Goal: Information Seeking & Learning: Learn about a topic

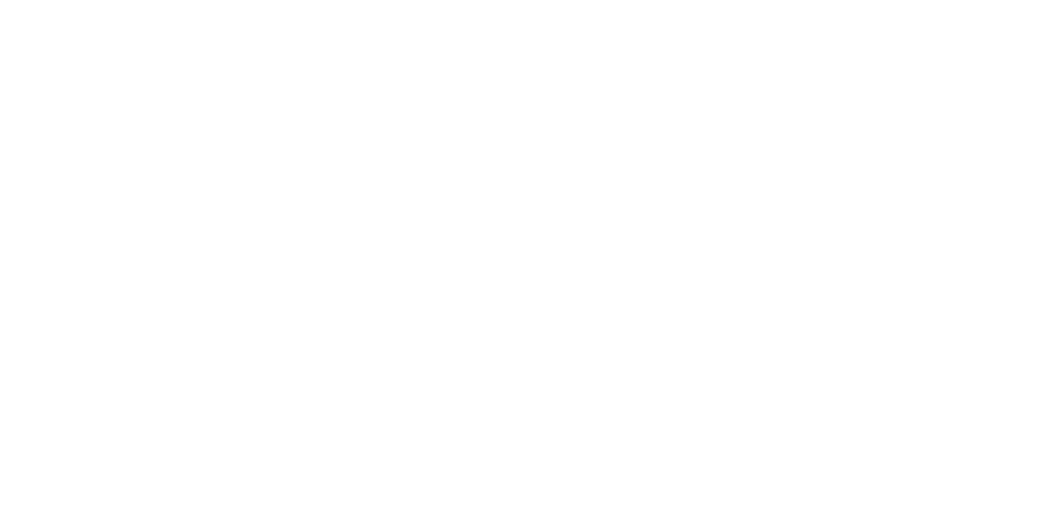
select select "**"
select select "*"
select select "****"
select select "**"
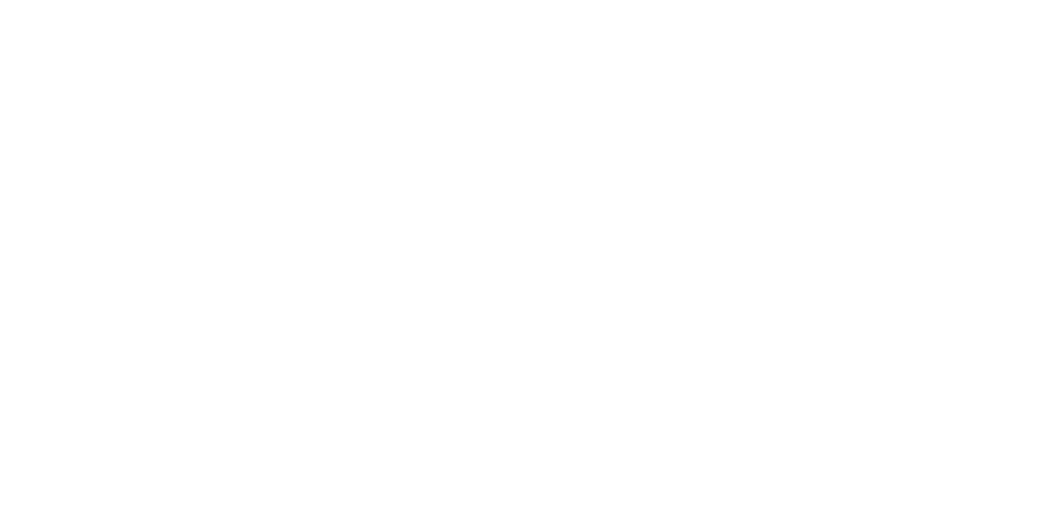
select select "****"
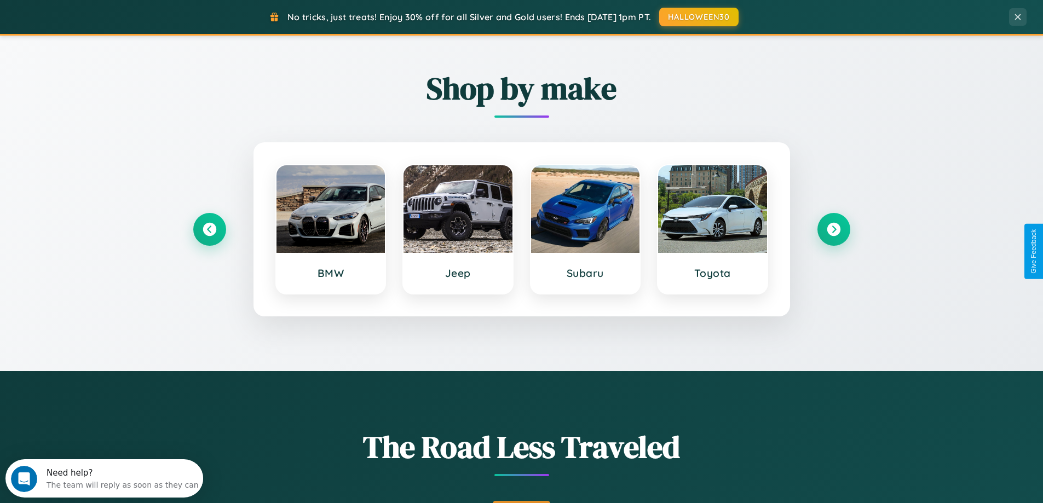
scroll to position [472, 0]
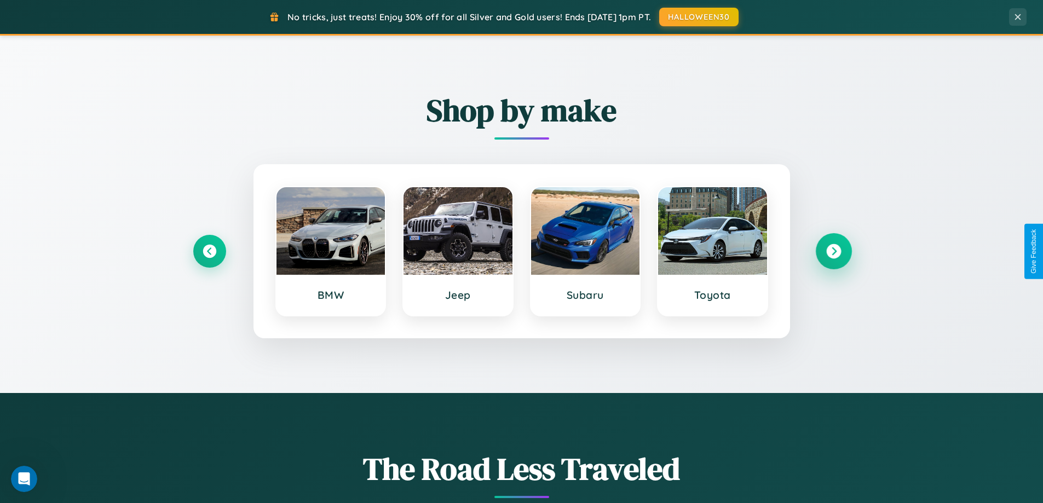
click at [833, 251] on icon at bounding box center [833, 251] width 15 height 15
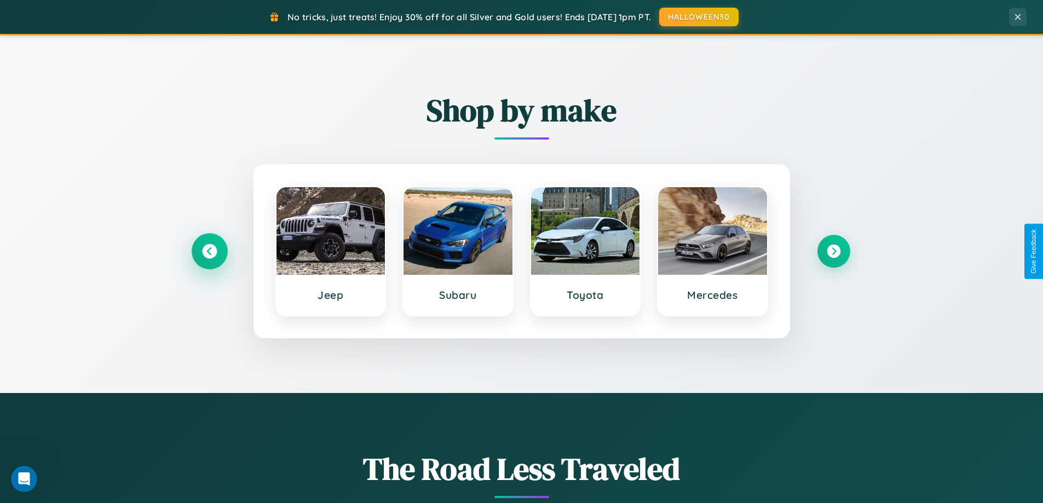
click at [209, 251] on icon at bounding box center [209, 251] width 15 height 15
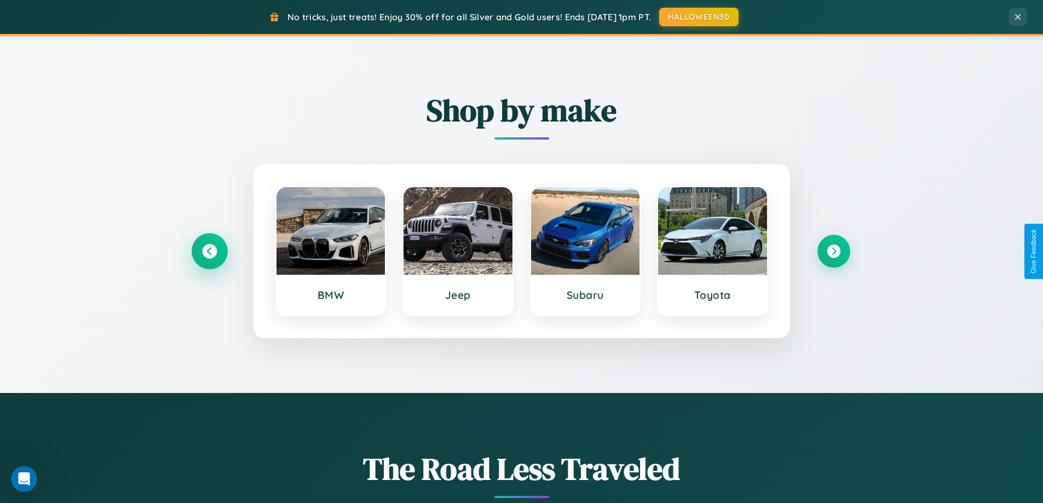
click at [209, 251] on icon at bounding box center [209, 251] width 15 height 15
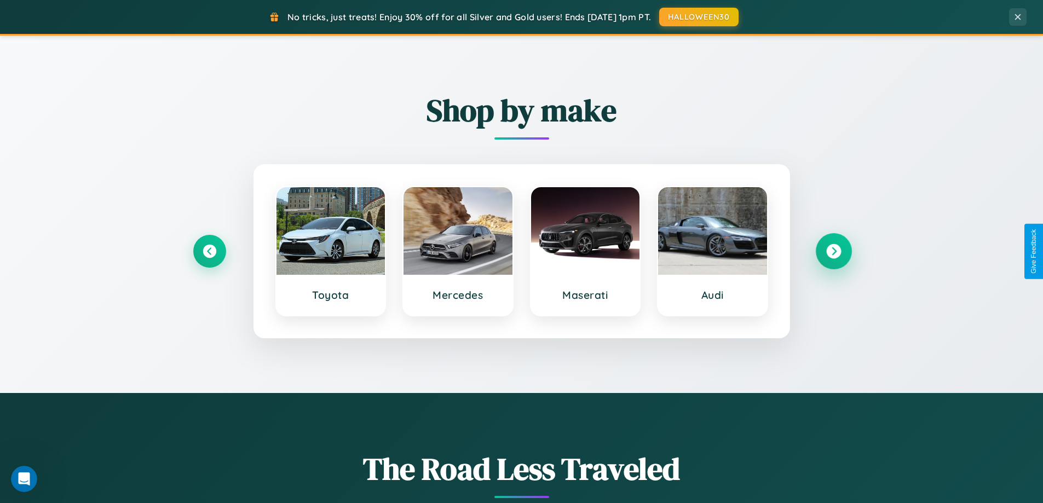
click at [833, 251] on icon at bounding box center [833, 251] width 15 height 15
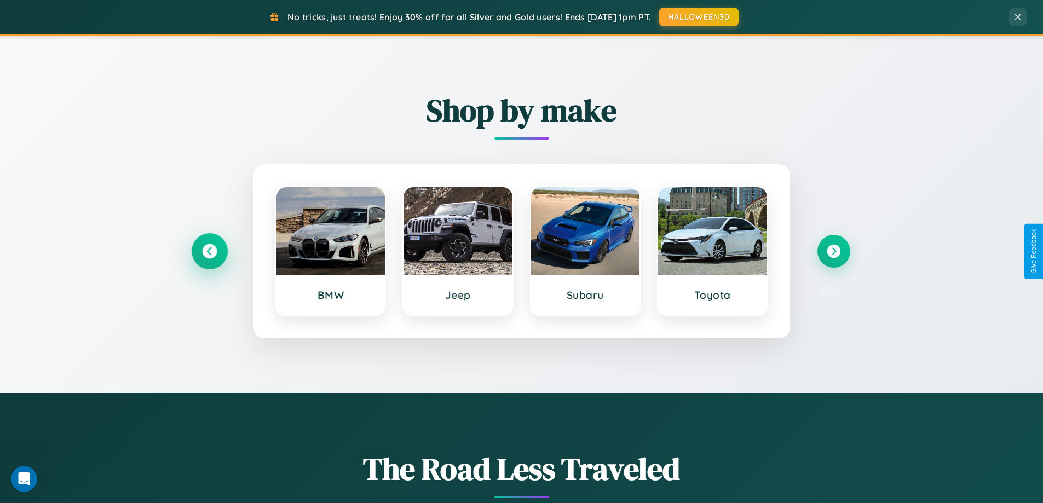
click at [209, 251] on icon at bounding box center [209, 251] width 15 height 15
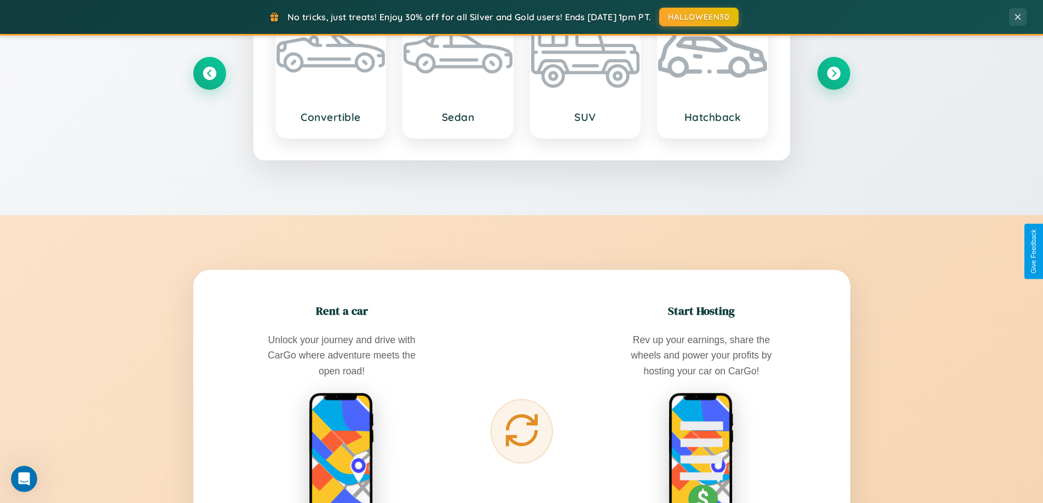
scroll to position [1759, 0]
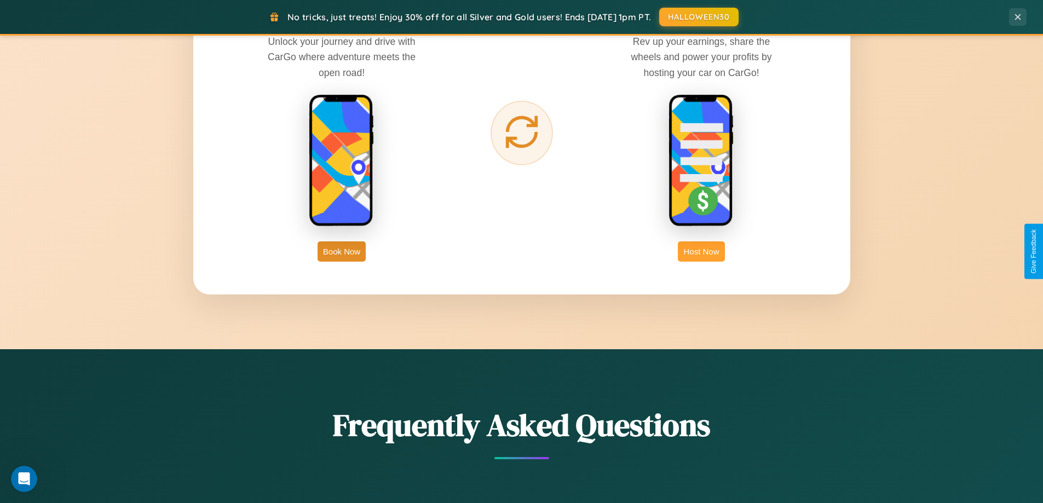
click at [701, 251] on button "Host Now" at bounding box center [701, 251] width 47 height 20
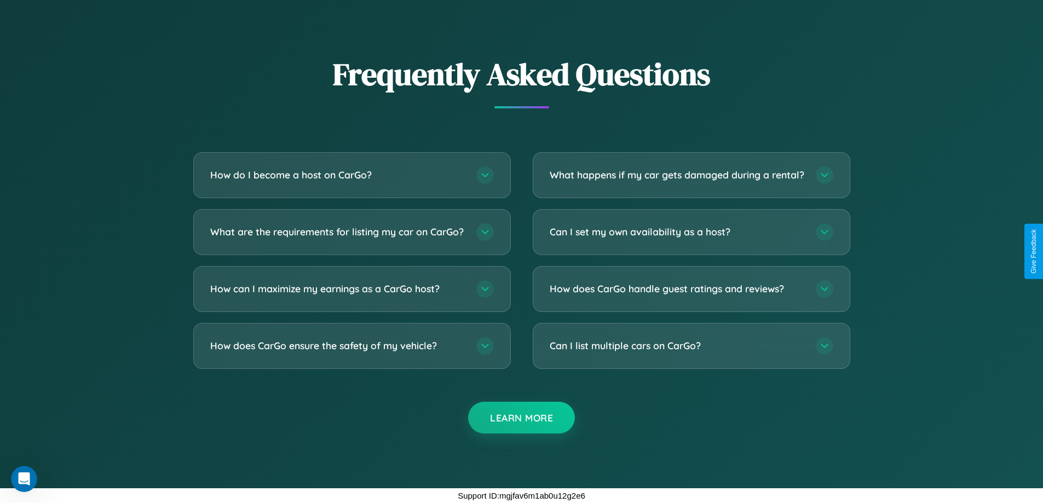
scroll to position [1480, 0]
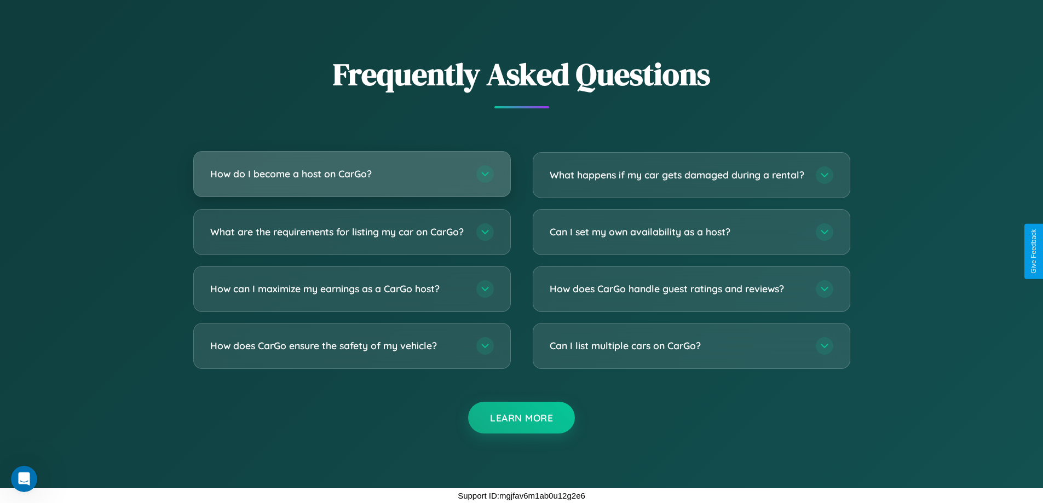
click at [351, 167] on h3 "How do I become a host on CarGo?" at bounding box center [337, 174] width 255 height 14
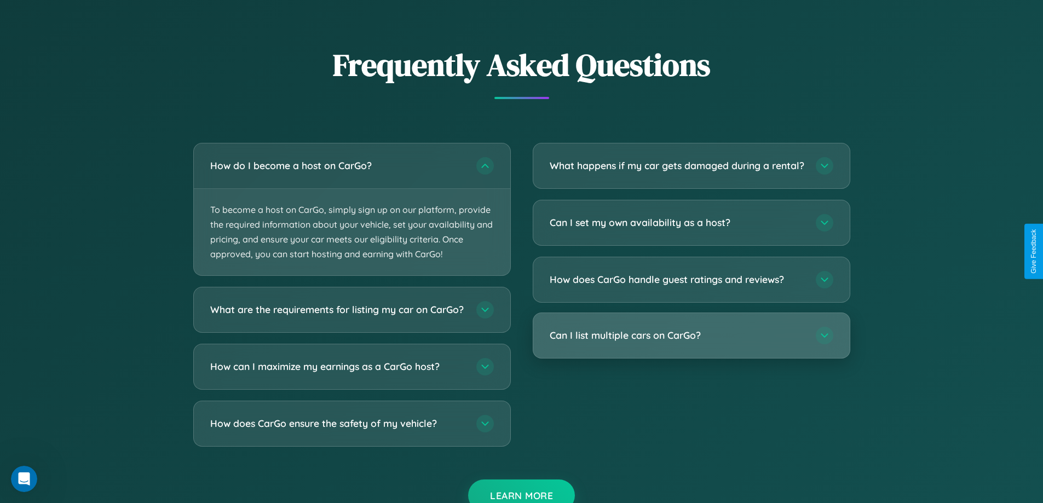
click at [691, 342] on h3 "Can I list multiple cars on CarGo?" at bounding box center [677, 335] width 255 height 14
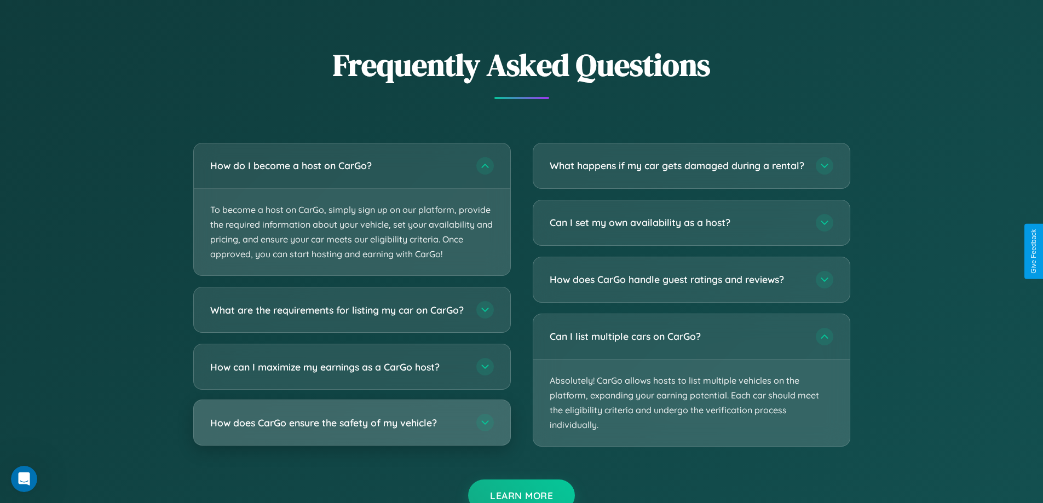
click at [351, 430] on h3 "How does CarGo ensure the safety of my vehicle?" at bounding box center [337, 423] width 255 height 14
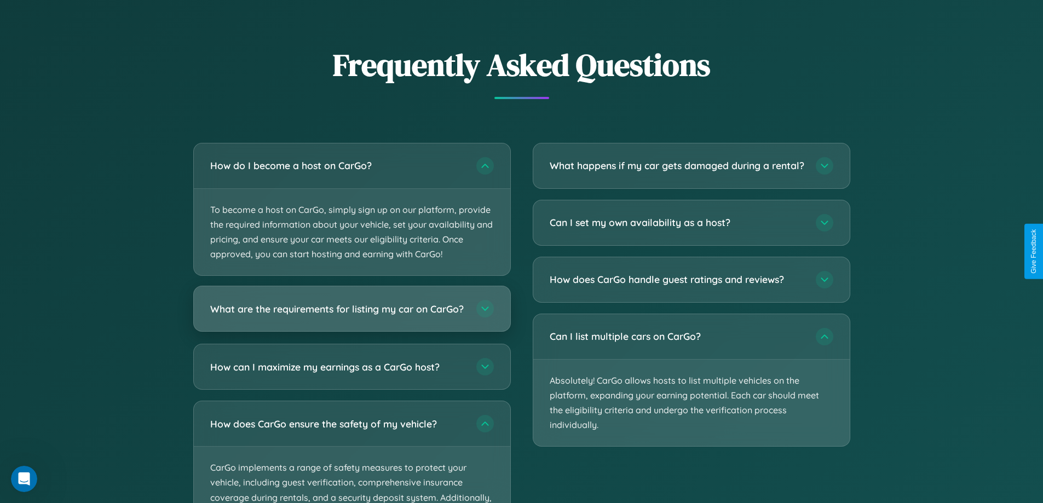
click at [351, 314] on h3 "What are the requirements for listing my car on CarGo?" at bounding box center [337, 309] width 255 height 14
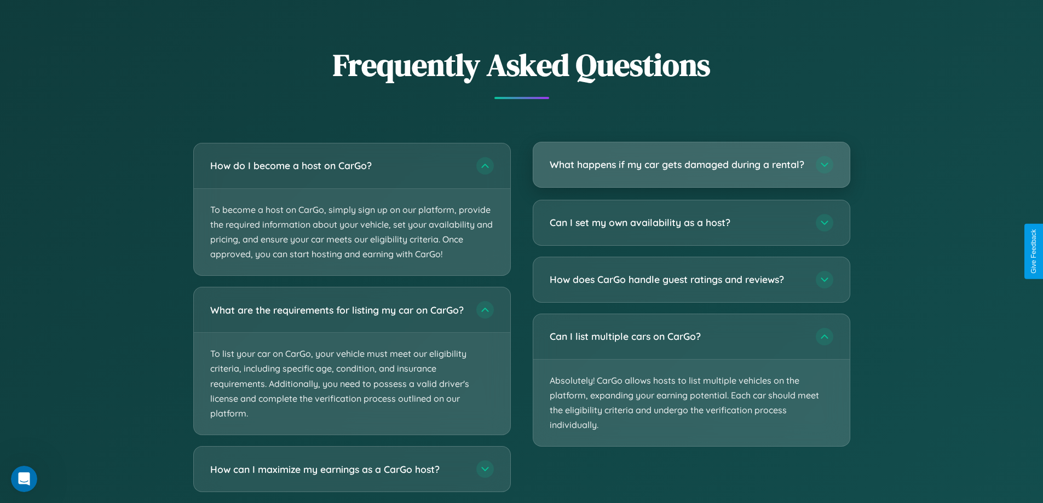
click at [691, 169] on h3 "What happens if my car gets damaged during a rental?" at bounding box center [677, 165] width 255 height 14
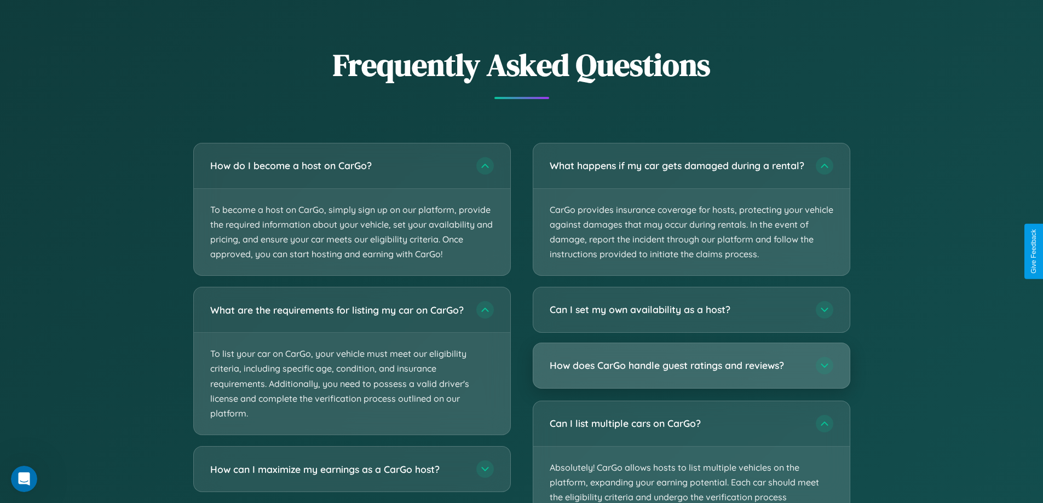
click at [691, 373] on h3 "How does CarGo handle guest ratings and reviews?" at bounding box center [677, 366] width 255 height 14
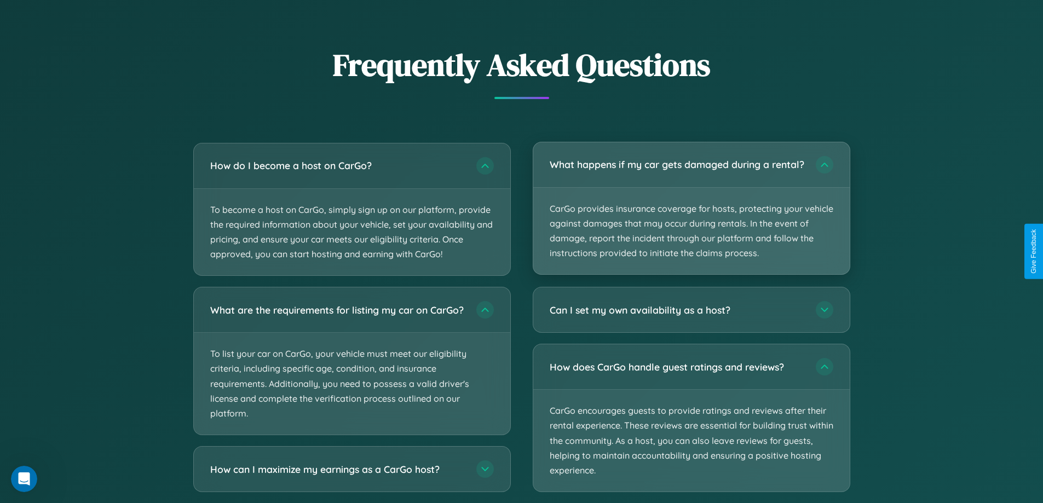
click at [691, 214] on p "CarGo provides insurance coverage for hosts, protecting your vehicle against da…" at bounding box center [691, 231] width 316 height 87
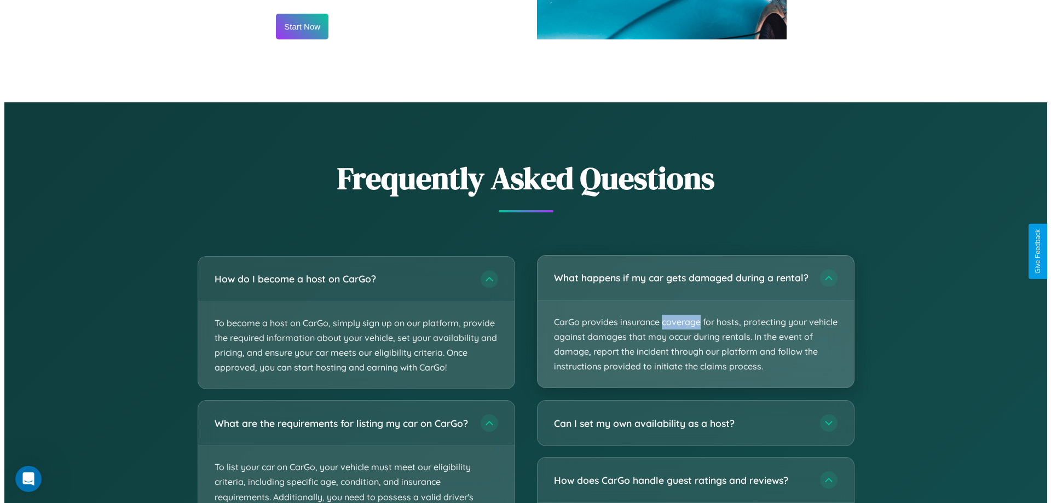
scroll to position [1141, 0]
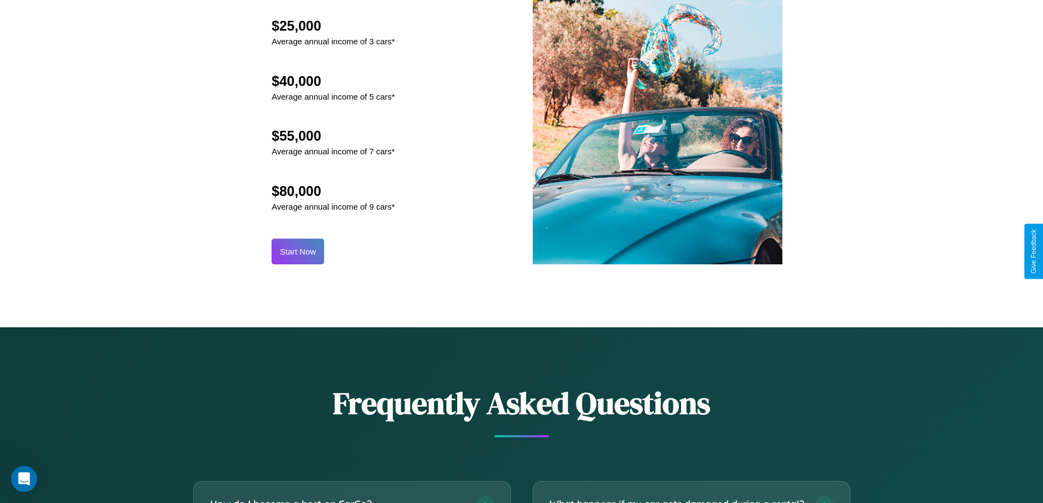
click at [298, 251] on button "Start Now" at bounding box center [298, 252] width 53 height 26
